Goal: Task Accomplishment & Management: Use online tool/utility

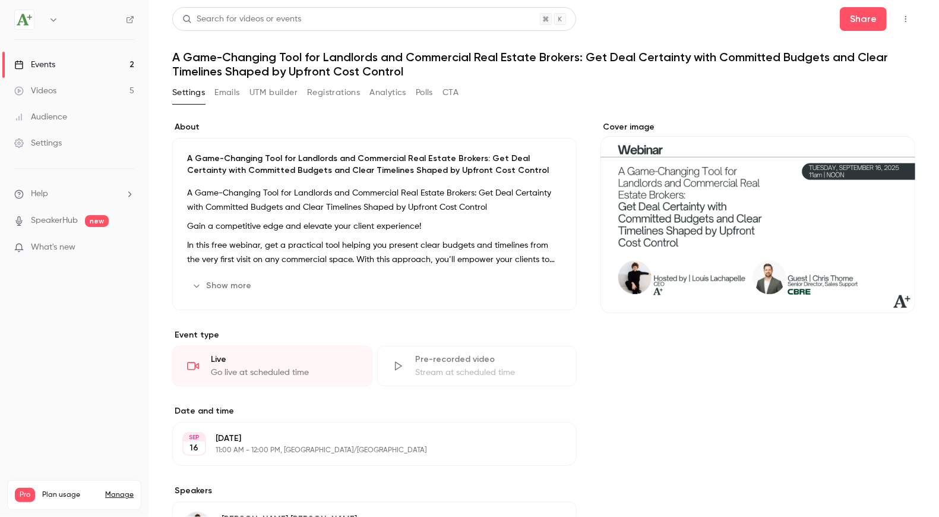
click at [330, 100] on button "Registrations" at bounding box center [333, 92] width 53 height 19
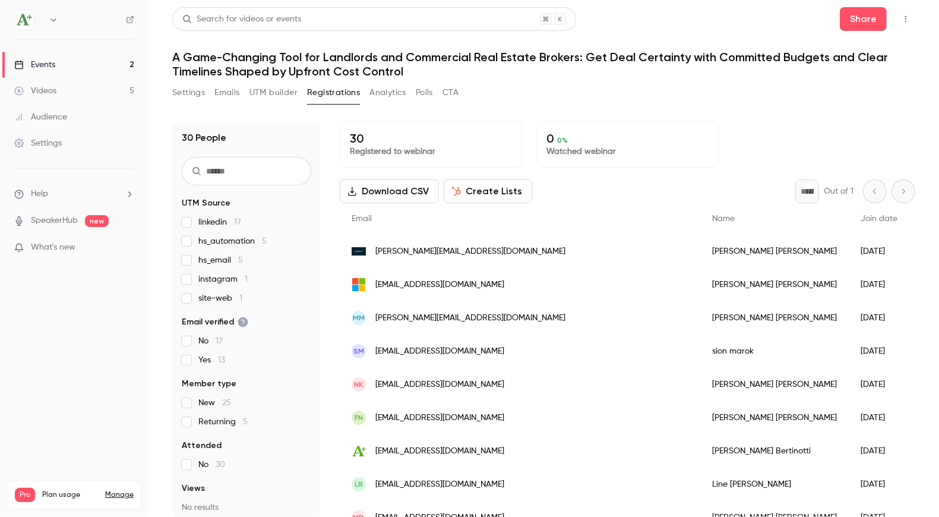
click at [384, 98] on button "Analytics" at bounding box center [387, 92] width 37 height 19
click at [186, 91] on button "Settings" at bounding box center [188, 92] width 33 height 19
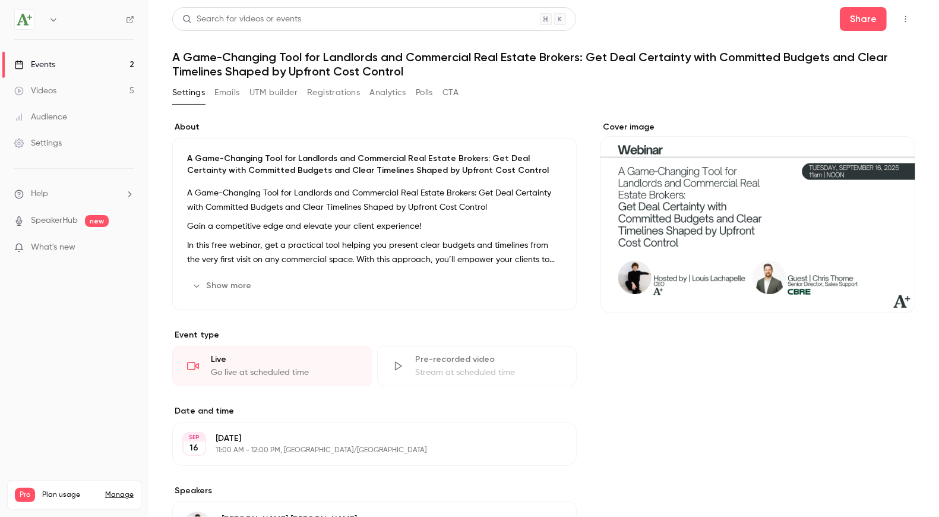
click at [214, 94] on div "Settings Emails UTM builder Registrations Analytics Polls CTA" at bounding box center [315, 92] width 286 height 19
click at [224, 97] on button "Emails" at bounding box center [226, 92] width 25 height 19
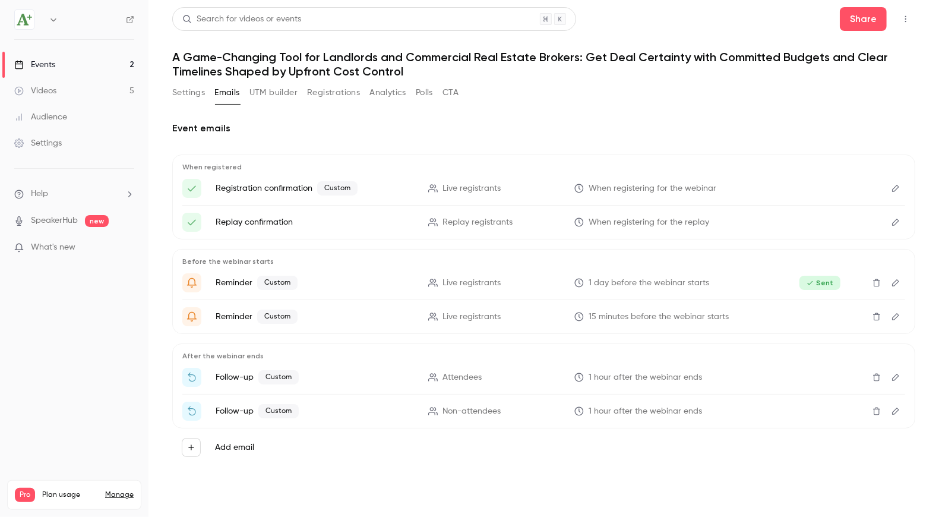
click at [260, 97] on button "UTM builder" at bounding box center [273, 92] width 48 height 19
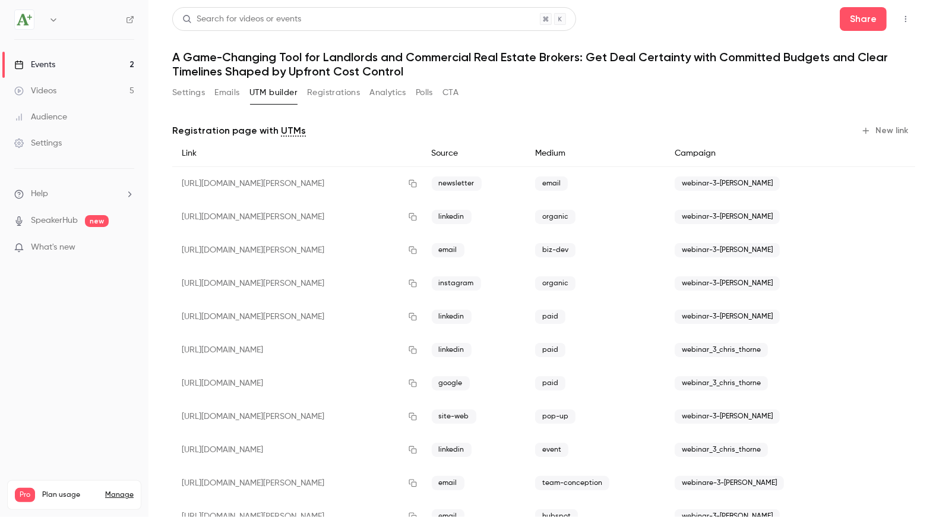
click at [49, 66] on div "Events" at bounding box center [34, 65] width 41 height 12
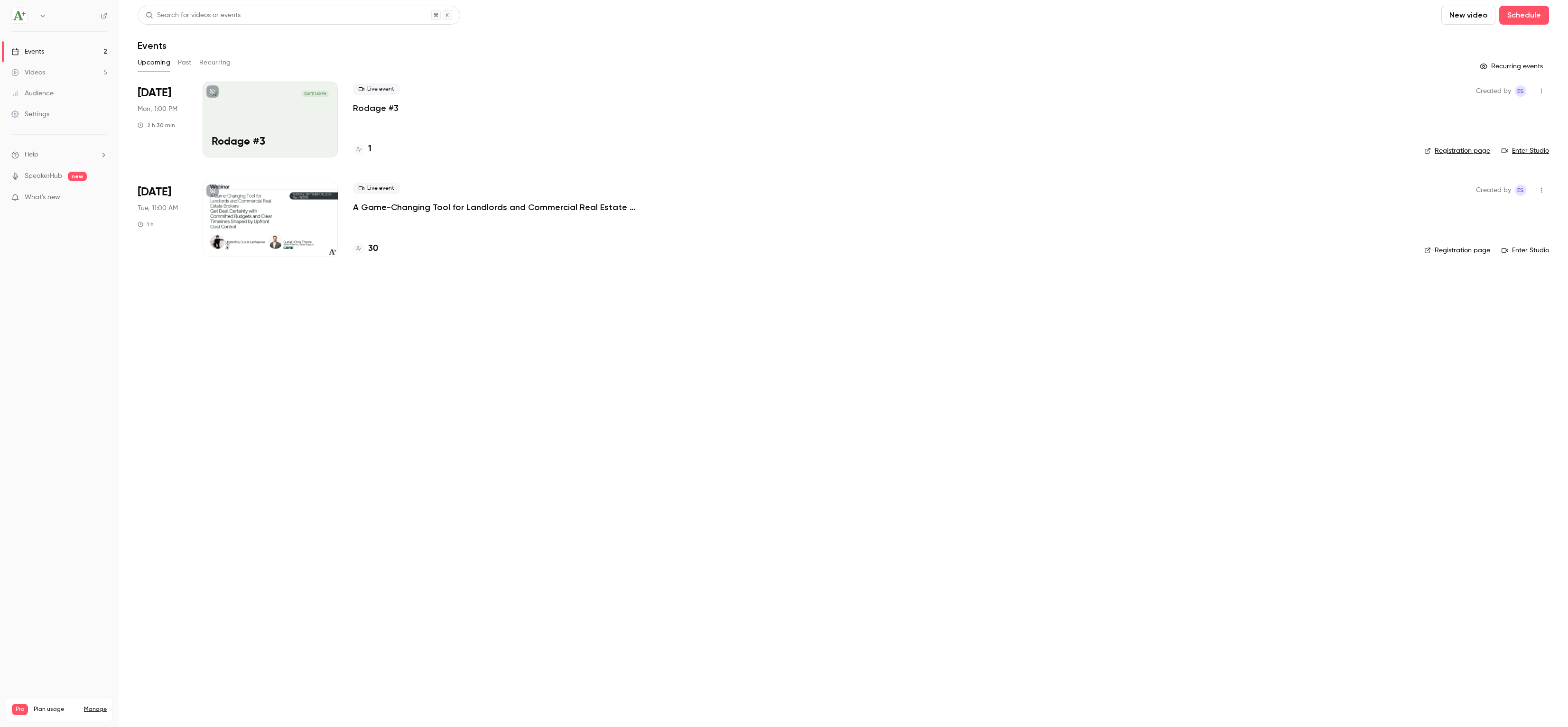
click at [285, 137] on p "Rodage #3" at bounding box center [270, 141] width 117 height 12
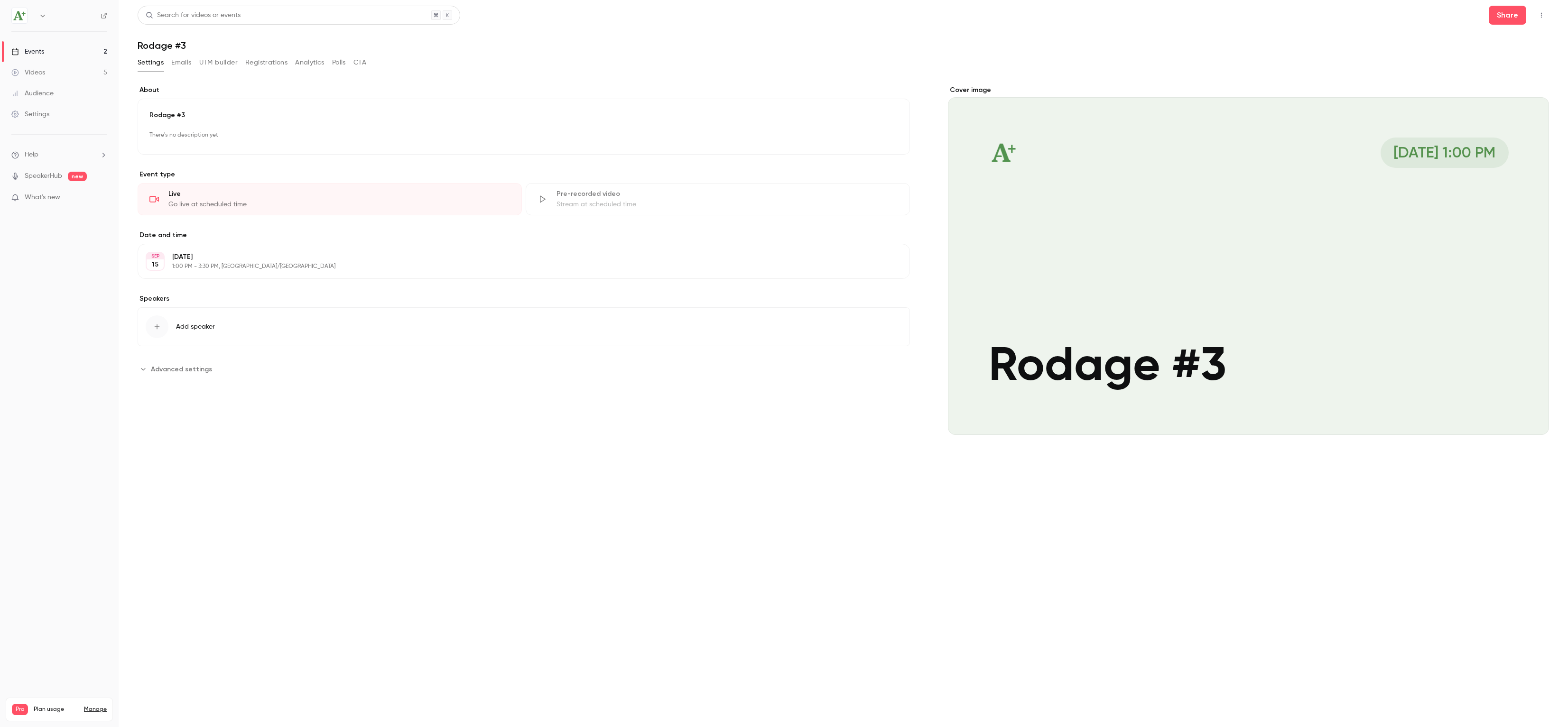
click at [750, 15] on icon "button" at bounding box center [1541, 15] width 7 height 6
click at [750, 91] on div "Invite to Studio" at bounding box center [1505, 89] width 72 height 10
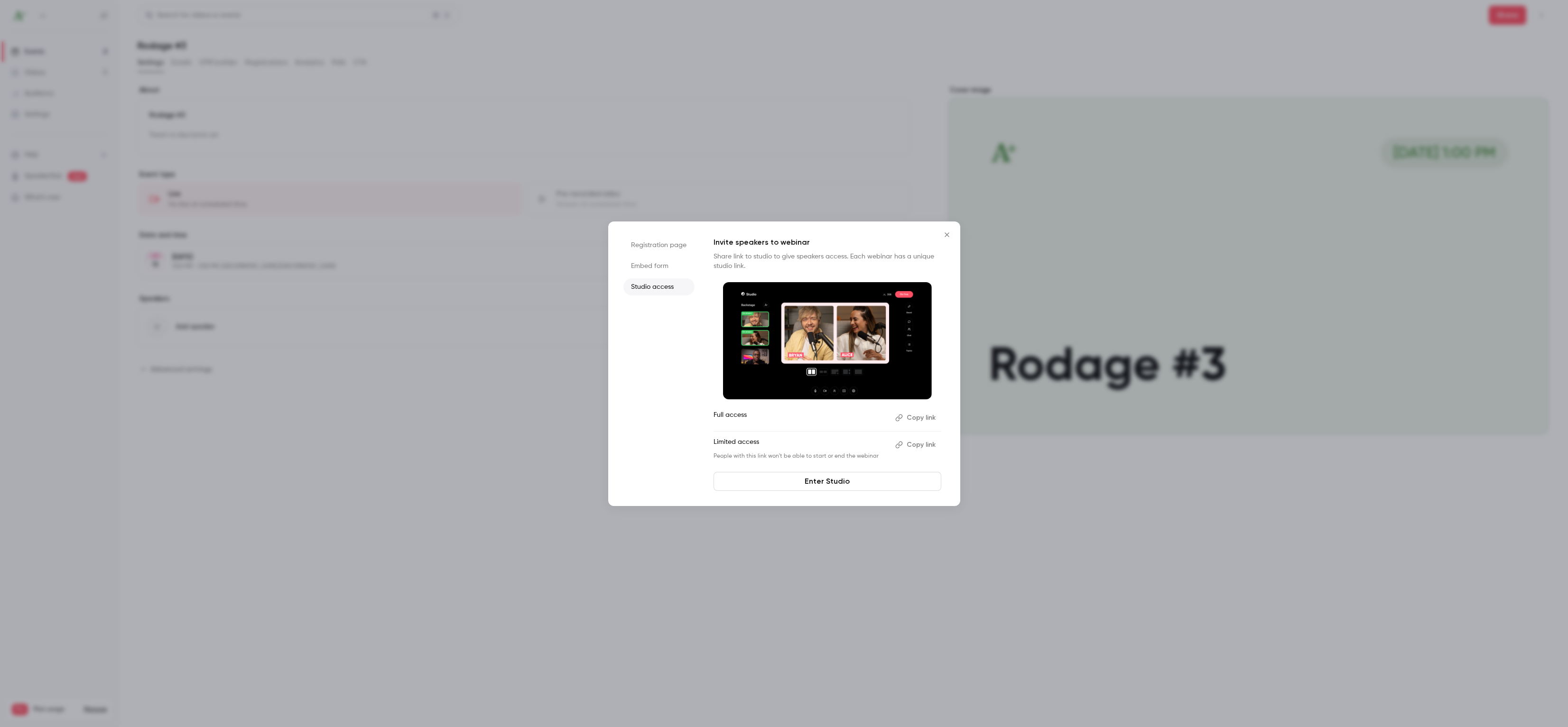
click at [750, 412] on button "Copy link" at bounding box center [917, 444] width 50 height 15
click at [750, 236] on button "Close" at bounding box center [947, 235] width 19 height 19
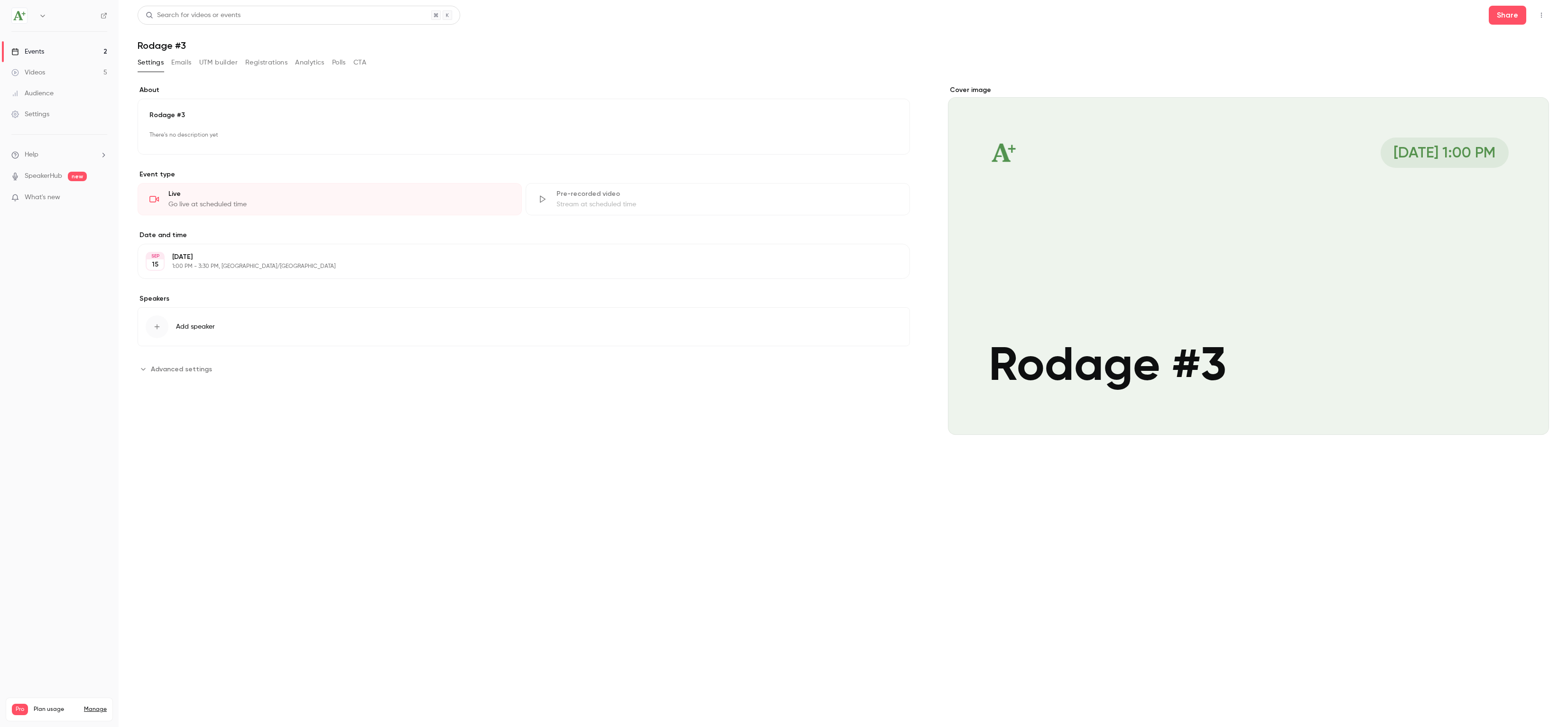
click at [750, 14] on button "button" at bounding box center [1541, 14] width 15 height 15
click at [750, 66] on div "Enter Studio" at bounding box center [1505, 64] width 72 height 10
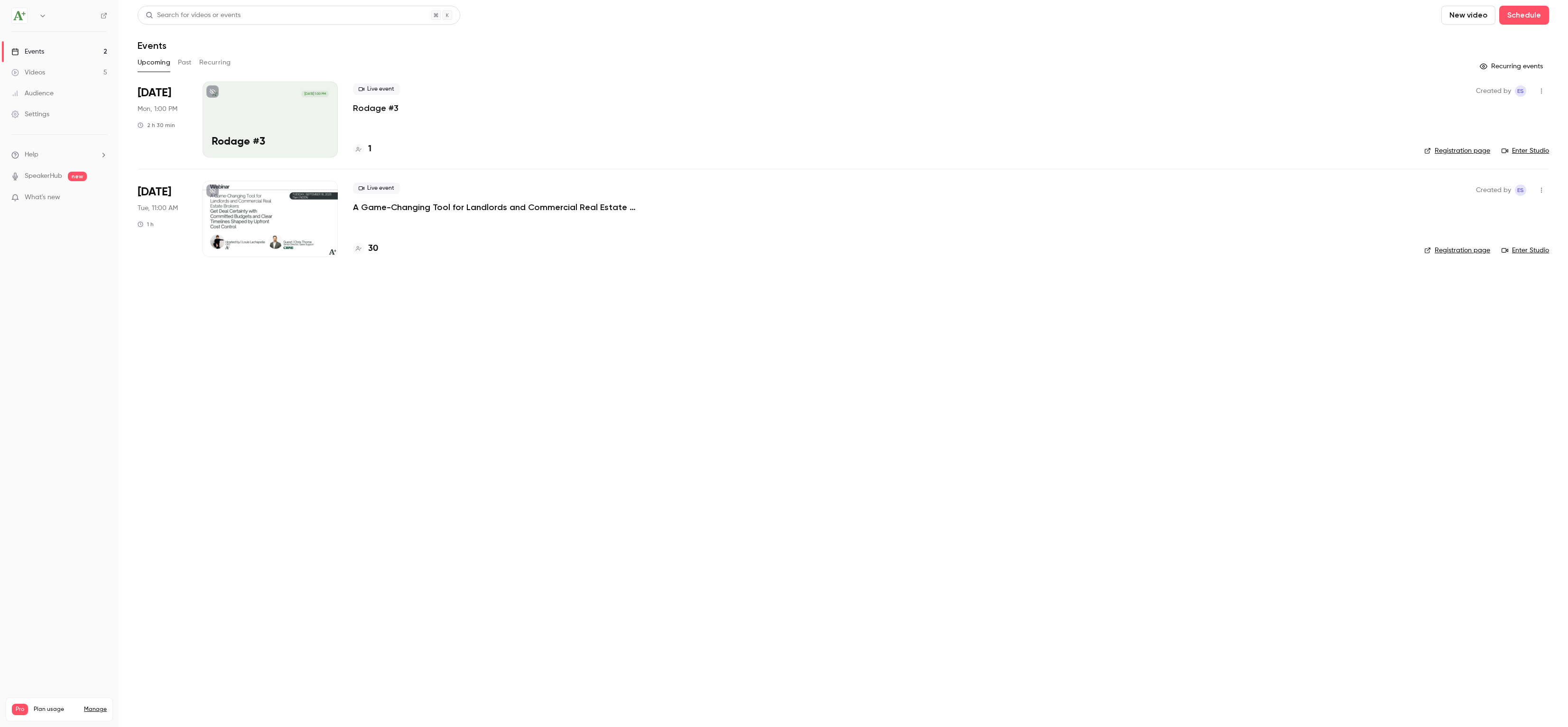
click at [300, 219] on div at bounding box center [270, 218] width 135 height 76
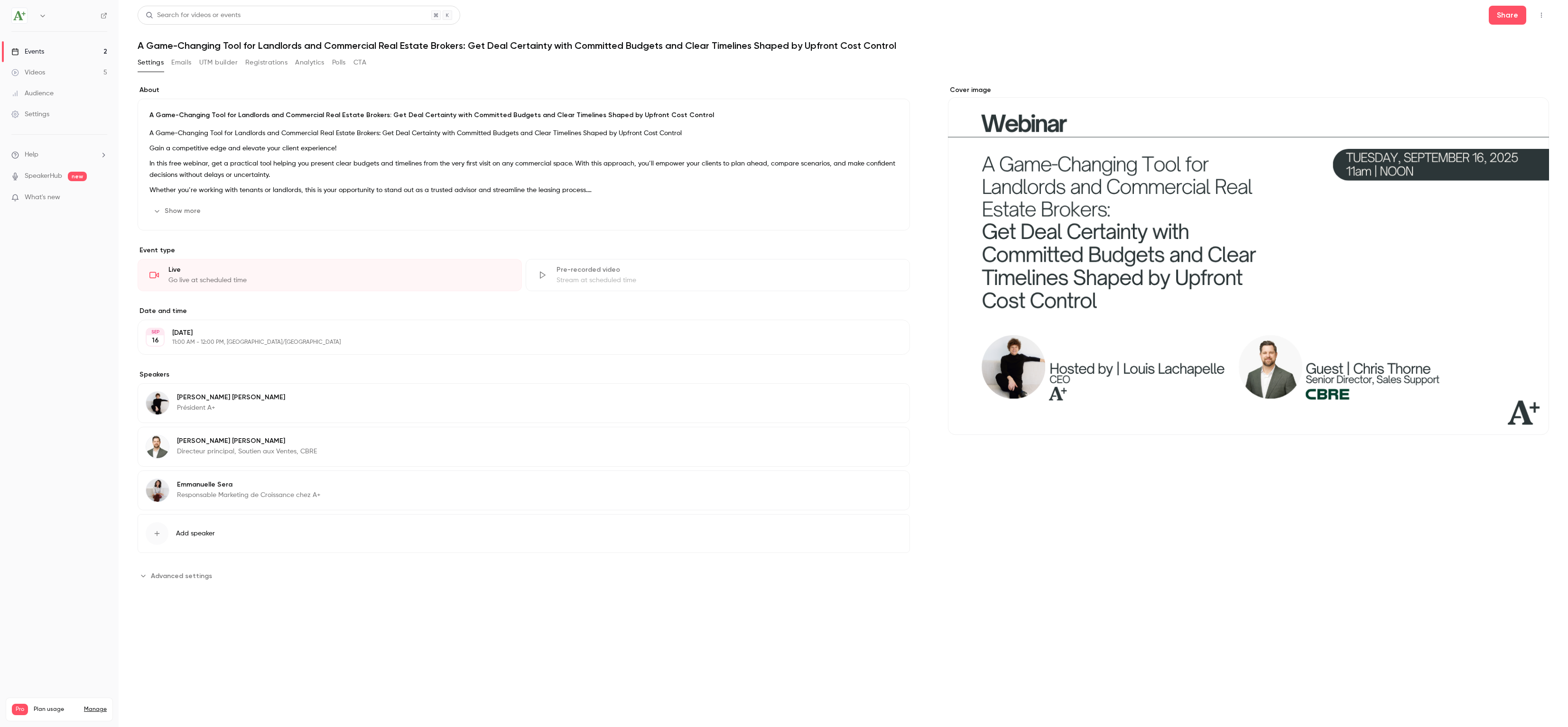
click at [271, 59] on button "Registrations" at bounding box center [266, 62] width 42 height 15
